Goal: Obtain resource: Obtain resource

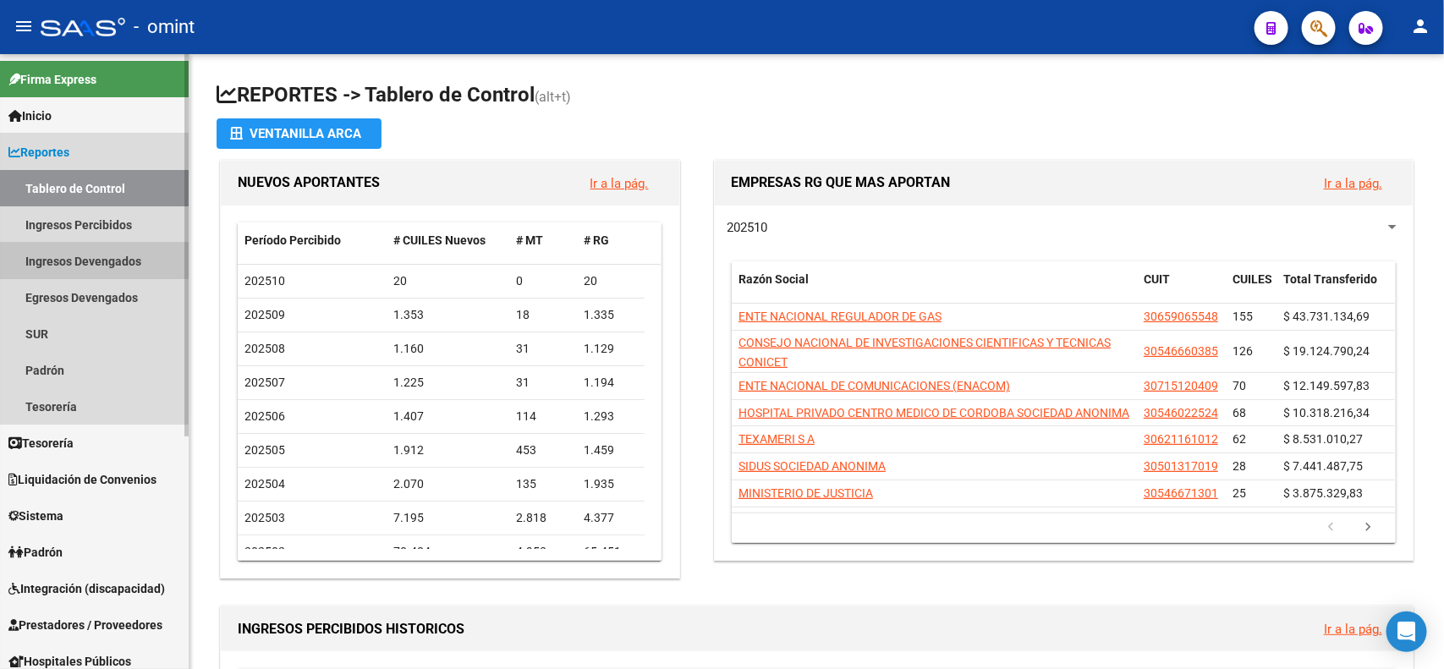
click at [90, 256] on link "Ingresos Devengados" at bounding box center [94, 261] width 189 height 36
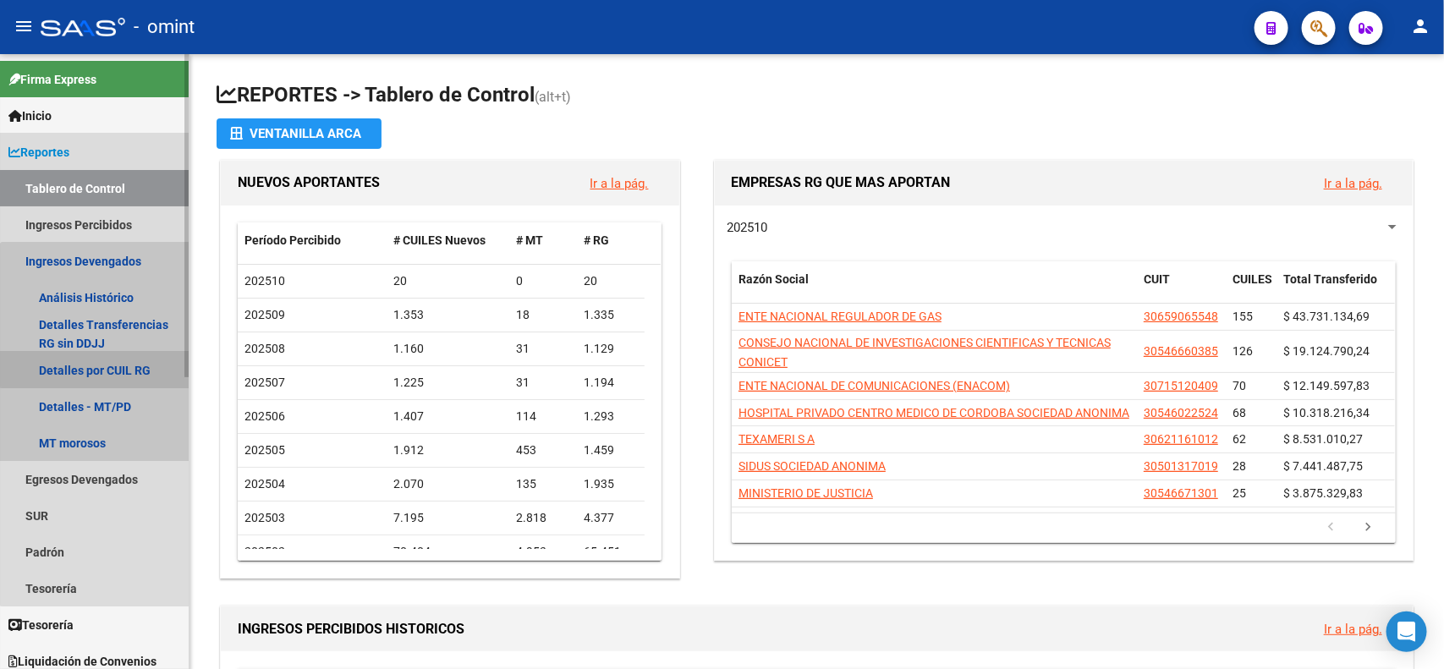
click at [102, 364] on link "Detalles por CUIL RG" at bounding box center [94, 370] width 189 height 36
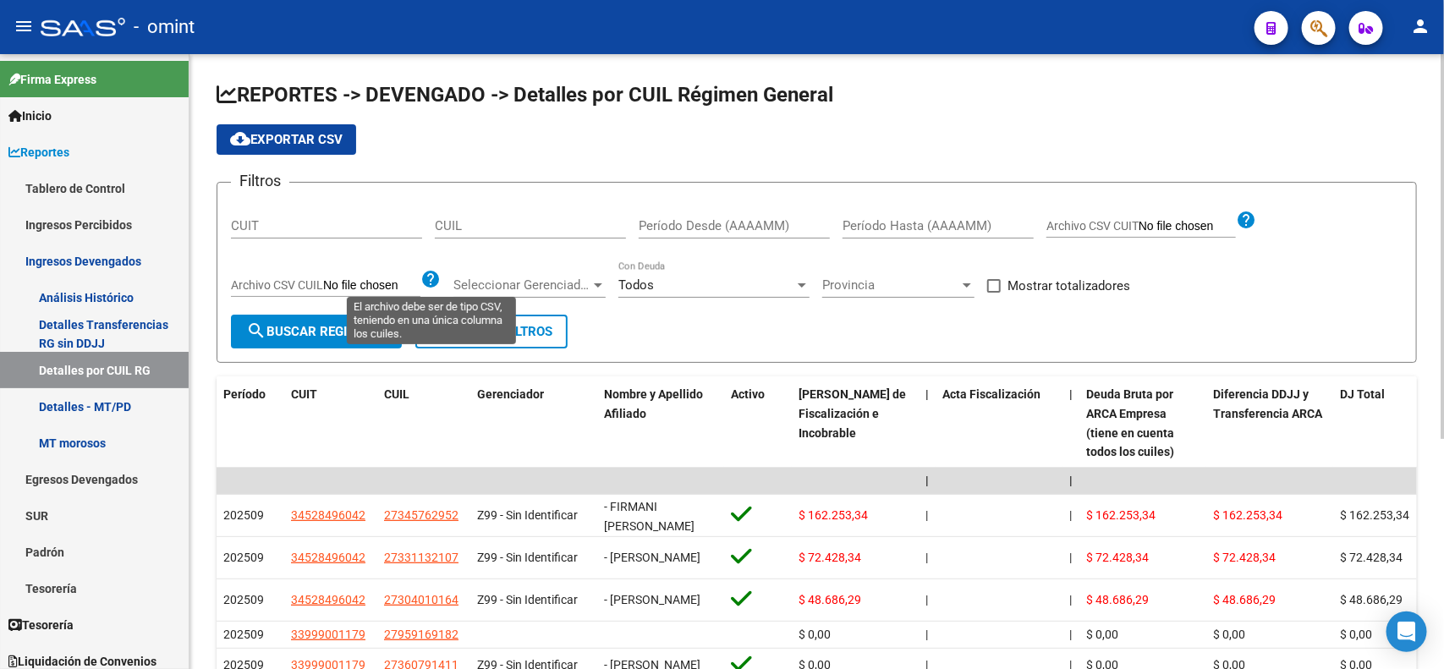
click at [431, 277] on mat-icon "help" at bounding box center [430, 279] width 20 height 20
click at [338, 284] on input "Archivo CSV CUIL" at bounding box center [371, 285] width 97 height 15
type input "C:\fakepath\Libro1.csv"
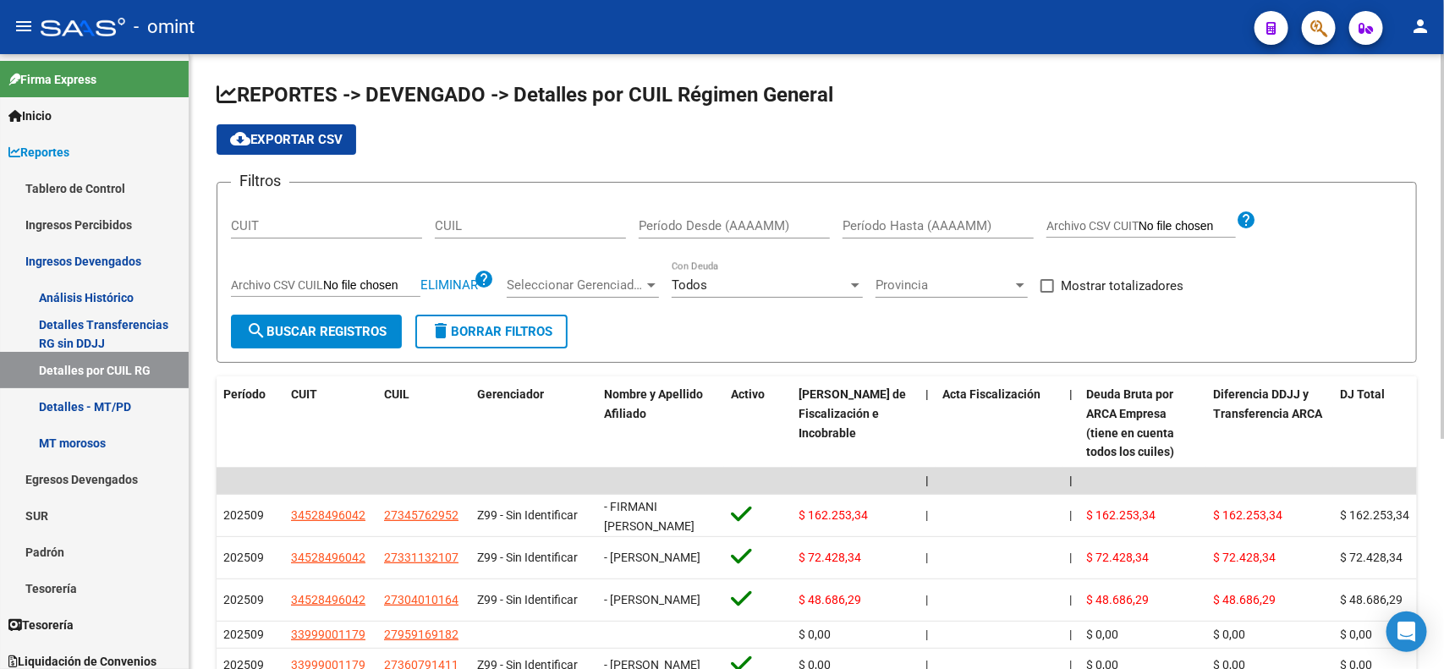
click at [647, 233] on input "Período Desde (AAAAMM)" at bounding box center [734, 225] width 191 height 15
type input "202501"
click at [897, 216] on div "Período Hasta (AAAAMM)" at bounding box center [937, 220] width 191 height 36
type input "202508"
click at [1000, 100] on h1 "REPORTES -> DEVENGADO -> Detalles por CUIL Régimen General" at bounding box center [817, 96] width 1200 height 30
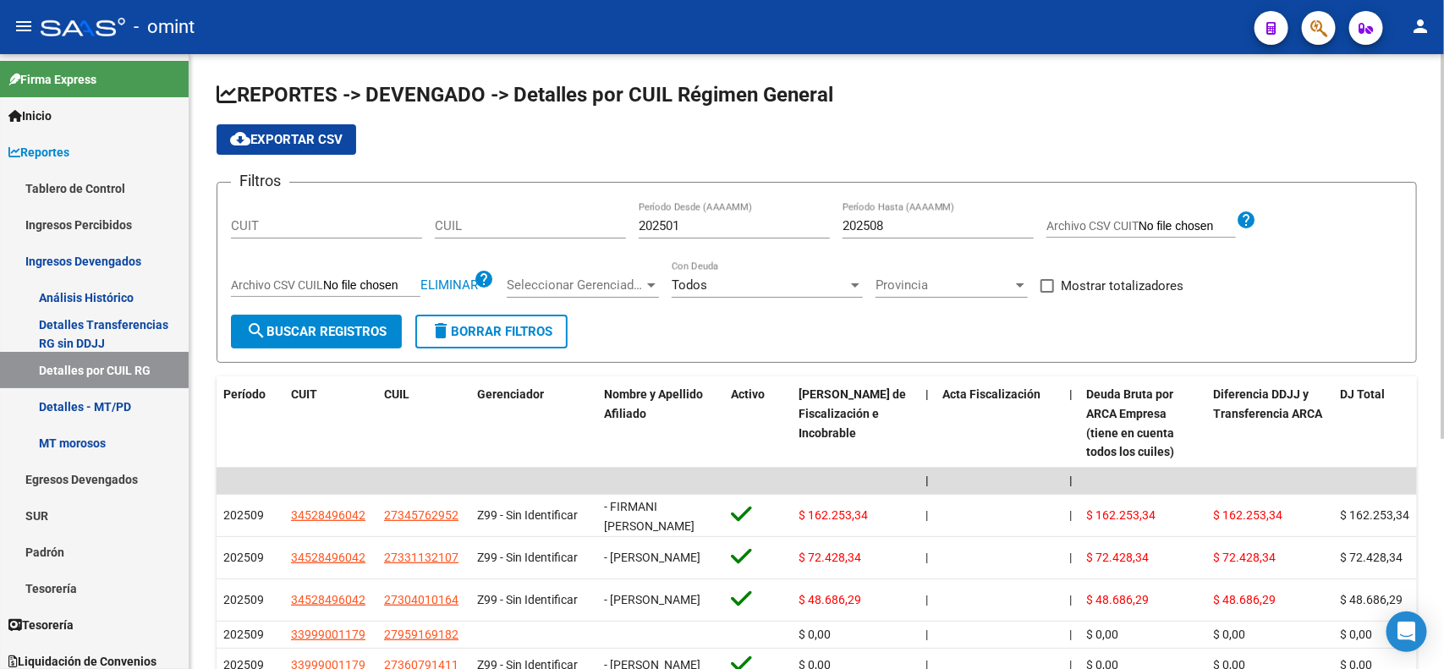
click at [306, 324] on span "search Buscar Registros" at bounding box center [316, 331] width 140 height 15
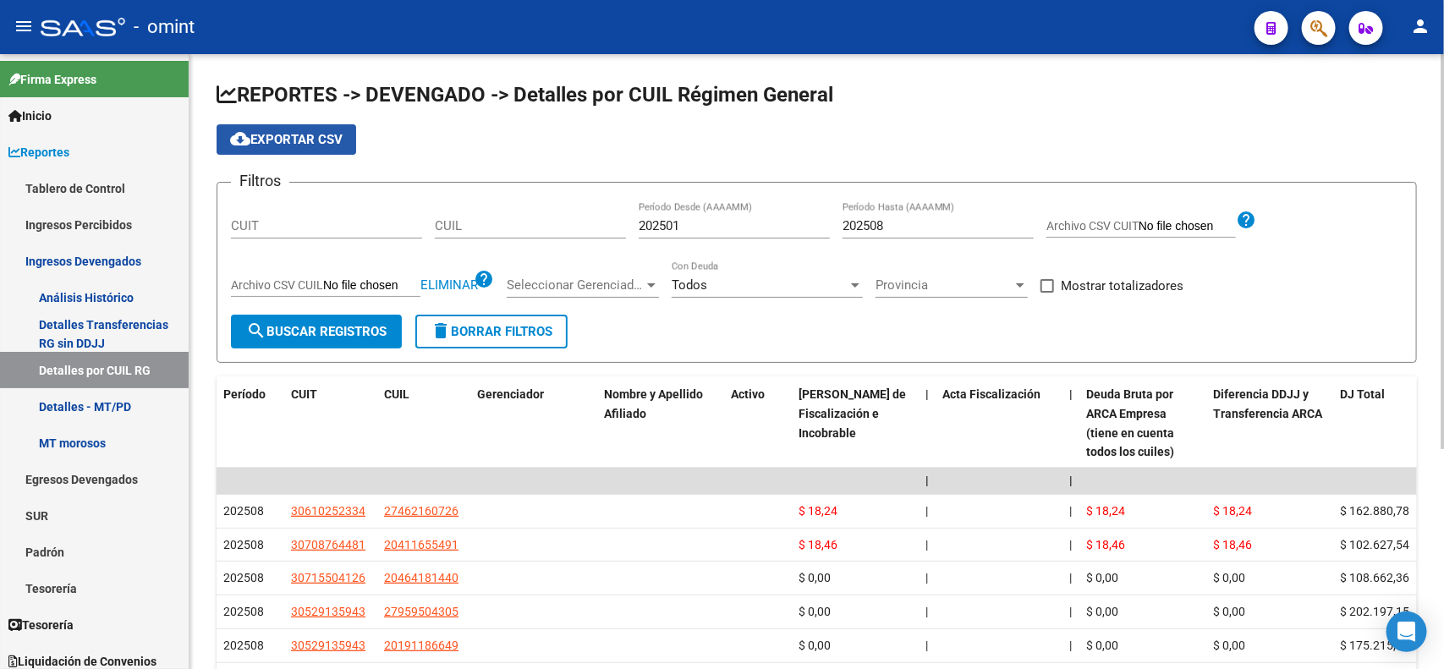
click at [317, 138] on span "cloud_download Exportar CSV" at bounding box center [286, 139] width 112 height 15
click at [508, 330] on span "delete Borrar Filtros" at bounding box center [491, 331] width 122 height 15
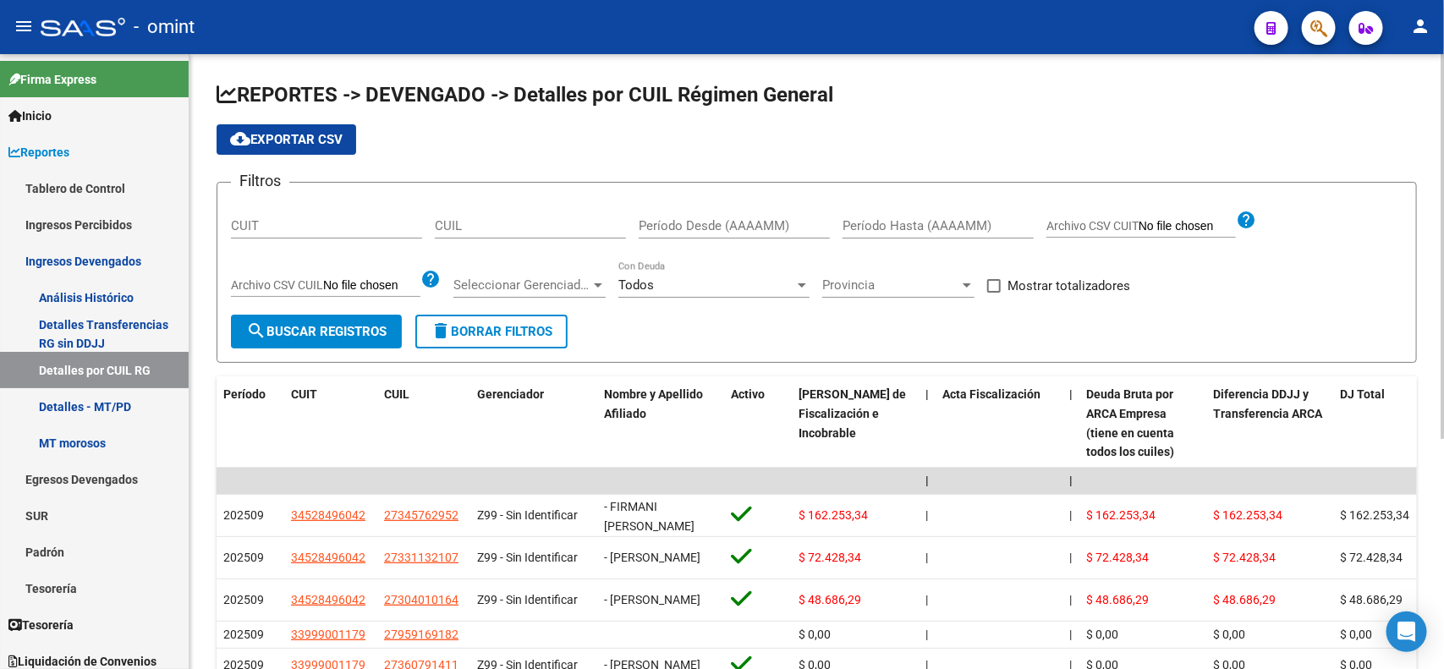
click at [410, 282] on input "Archivo CSV CUIL" at bounding box center [371, 285] width 97 height 15
type input "C:\fakepath\Libro1.csv"
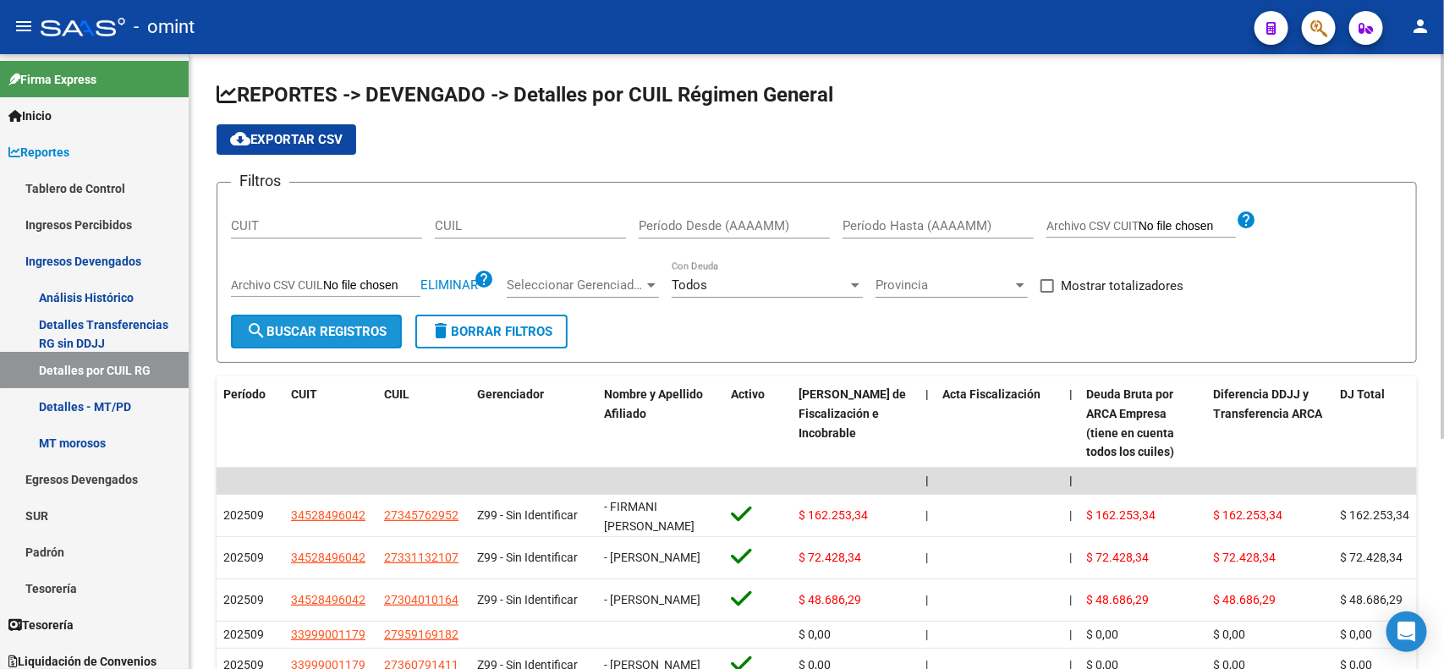
click at [366, 324] on span "search Buscar Registros" at bounding box center [316, 331] width 140 height 15
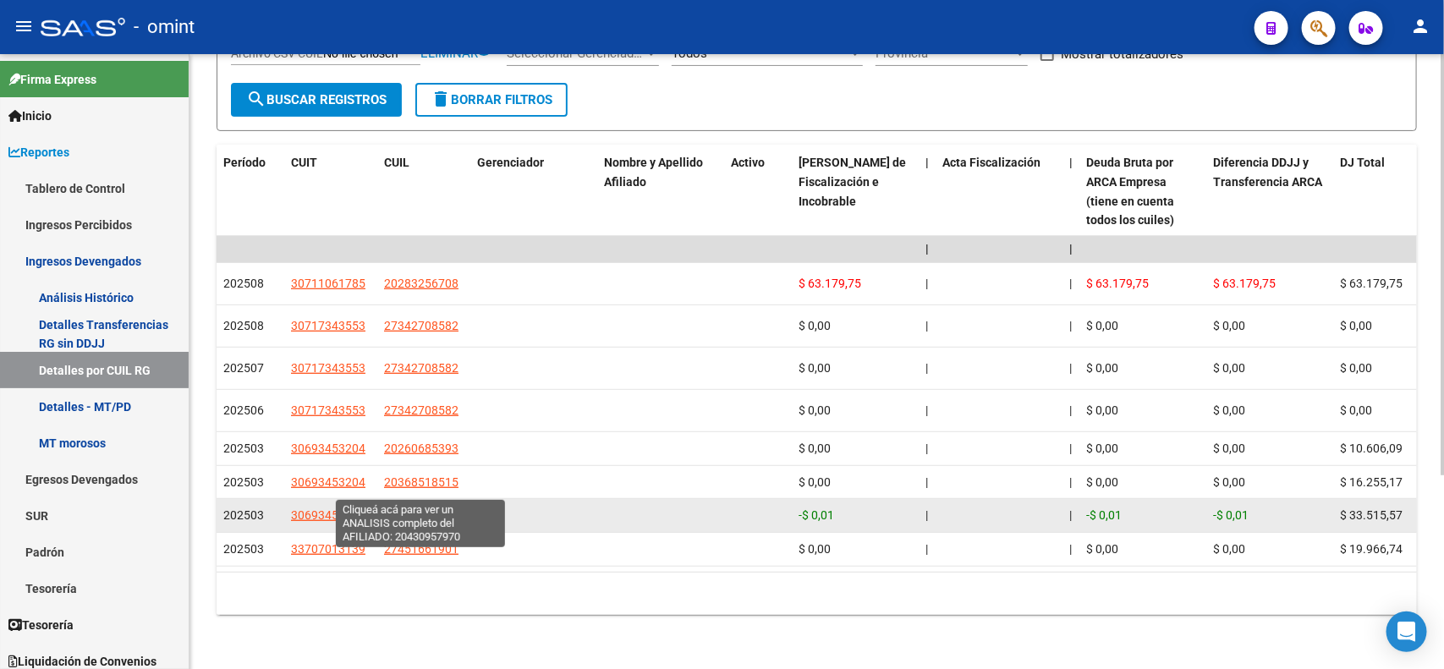
drag, startPoint x: 459, startPoint y: 483, endPoint x: 382, endPoint y: 483, distance: 77.0
click at [384, 506] on div "20430957970" at bounding box center [423, 515] width 79 height 19
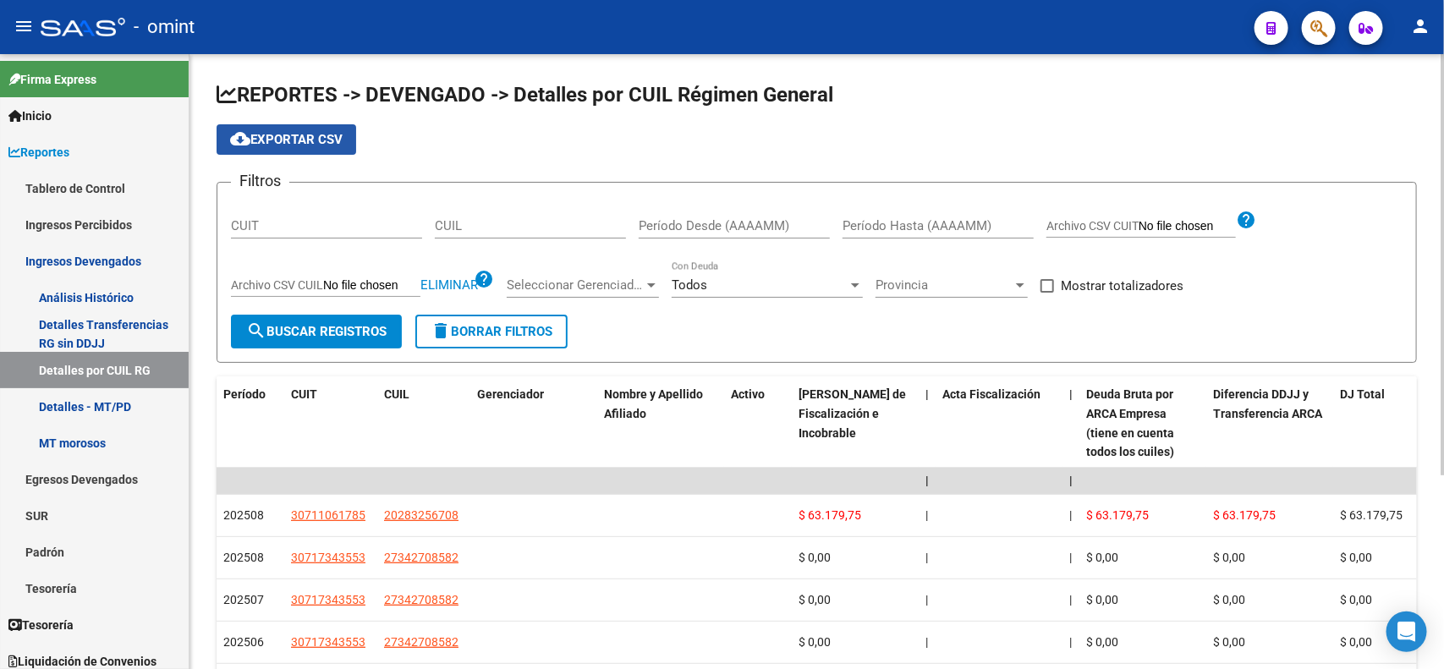
click at [307, 136] on span "cloud_download Exportar CSV" at bounding box center [286, 139] width 112 height 15
